Goal: Check status: Check status

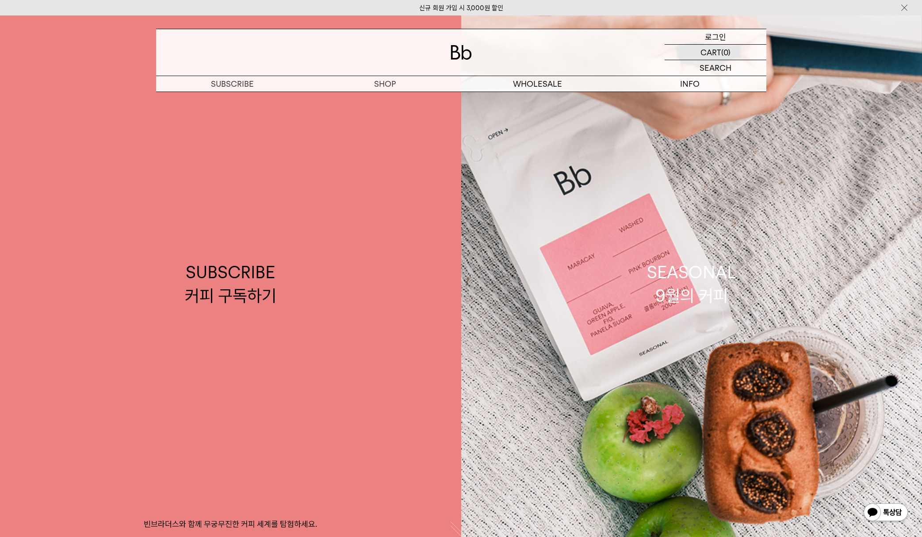
click at [713, 37] on p "로그인" at bounding box center [714, 36] width 21 height 15
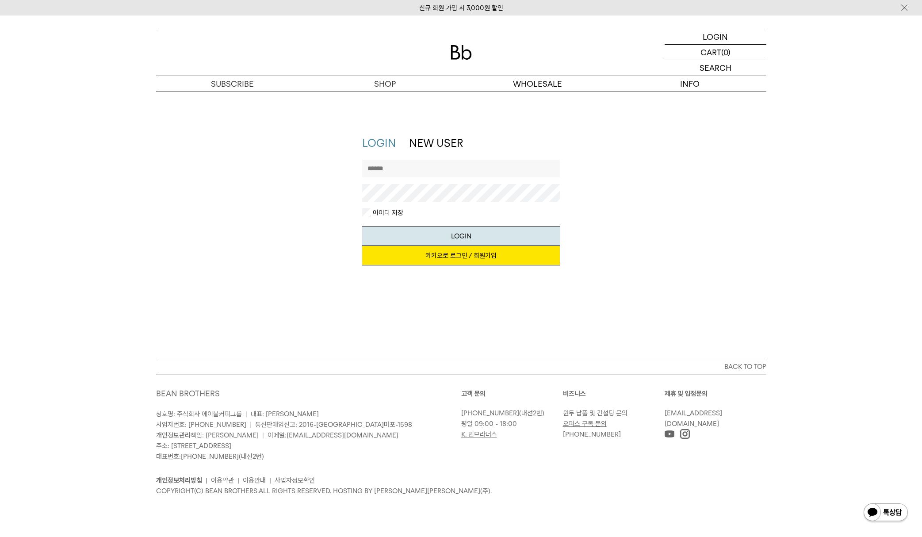
type input "*****"
click at [464, 257] on link "카카오로 로그인 / 회원가입" at bounding box center [461, 255] width 198 height 19
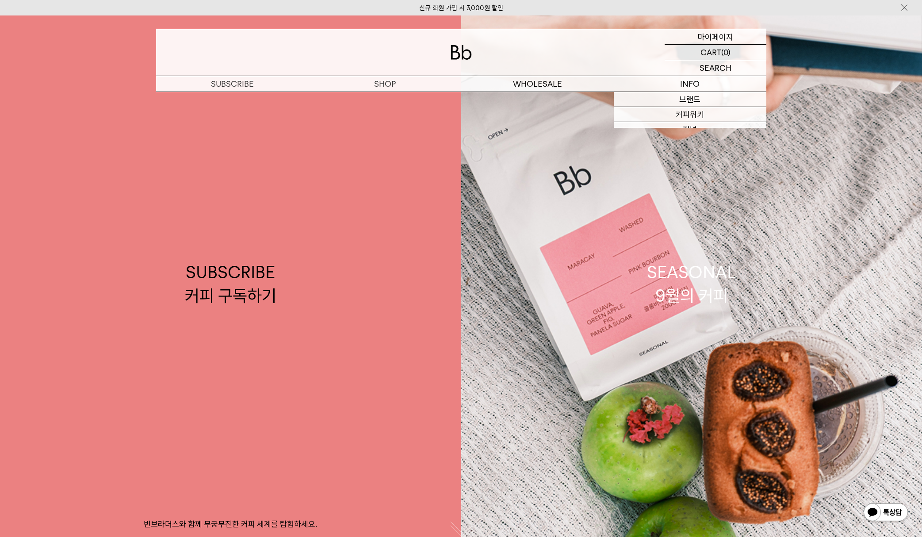
click at [729, 34] on p "마이페이지" at bounding box center [714, 36] width 35 height 15
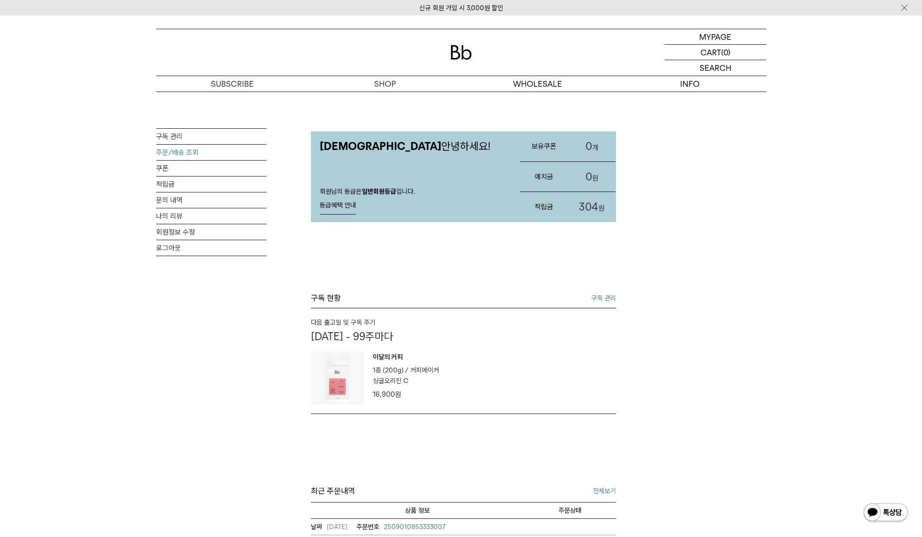
click at [193, 152] on link "주문/배송 조회" at bounding box center [211, 152] width 110 height 15
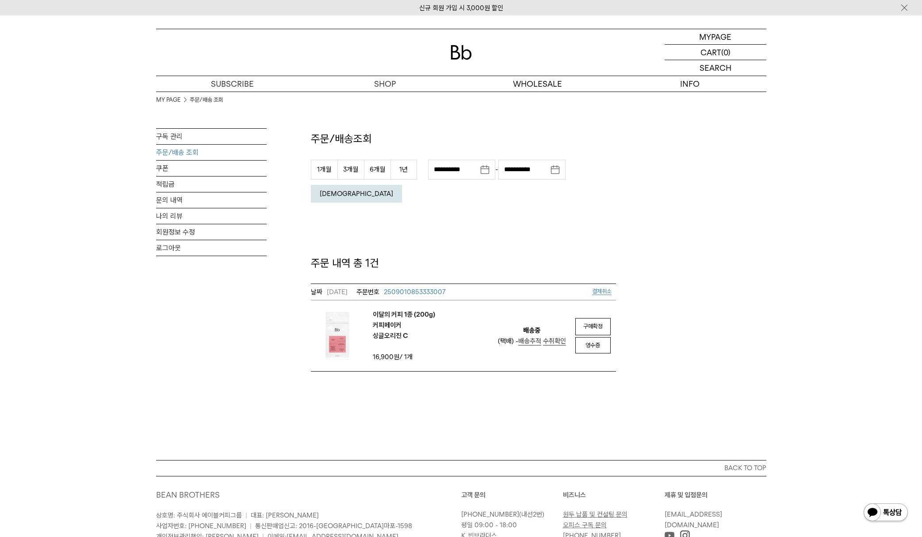
click at [534, 337] on span "배송추적" at bounding box center [529, 341] width 23 height 8
click at [214, 255] on link "로그아웃" at bounding box center [211, 247] width 110 height 15
